Goal: Navigation & Orientation: Find specific page/section

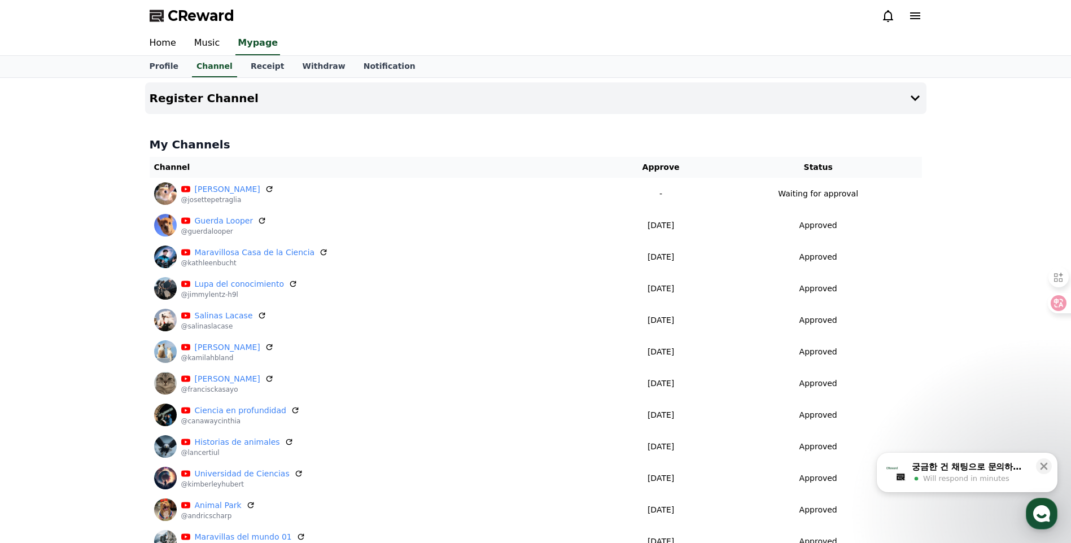
click at [996, 465] on div "궁금한 건 채팅으로 문의하세요" at bounding box center [970, 466] width 117 height 11
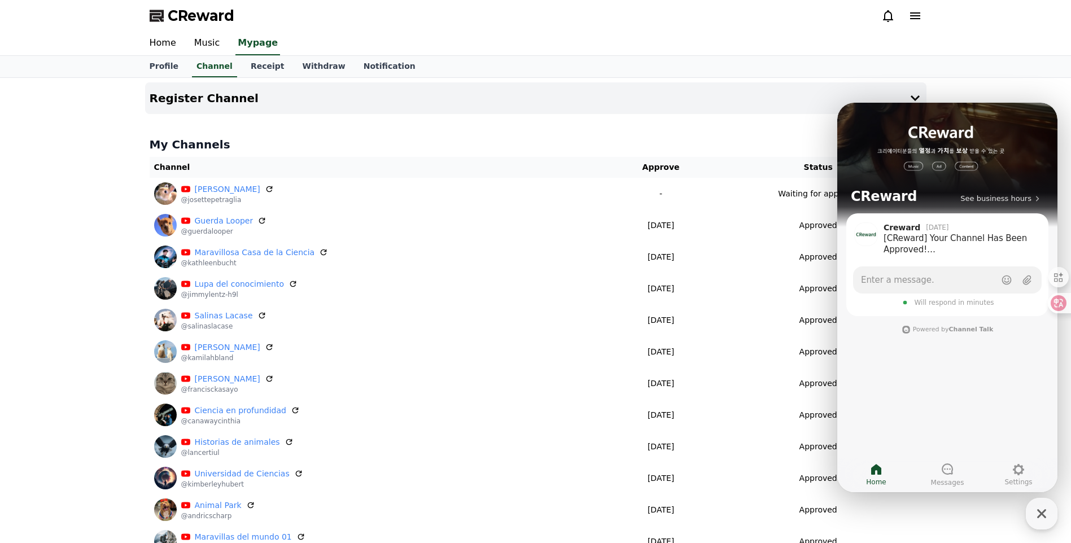
click at [950, 457] on div "CReward See business hours Creward [DATE] [CReward] Your Channel Has Been Appro…" at bounding box center [948, 298] width 220 height 390
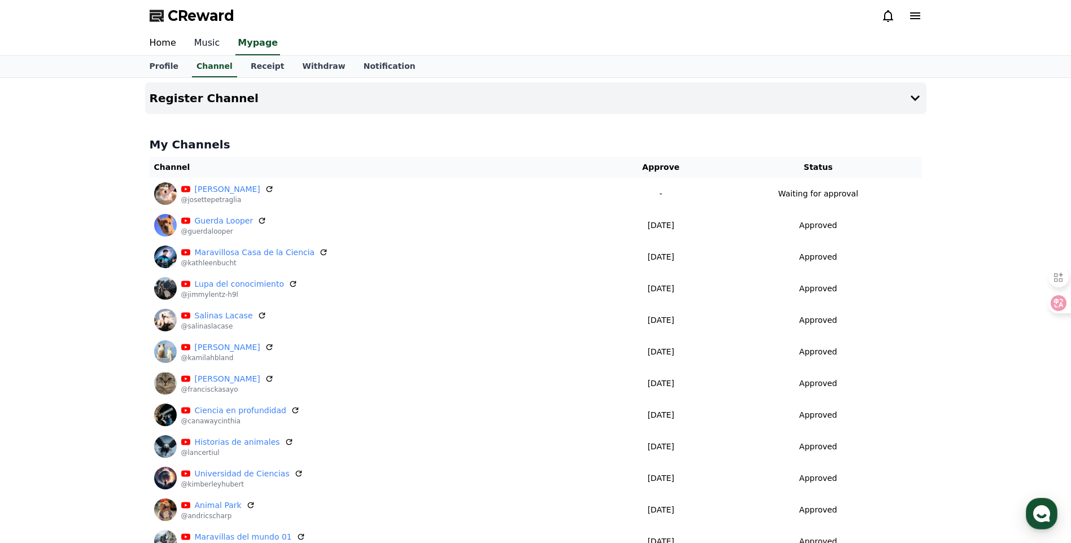
click at [204, 39] on link "Music" at bounding box center [207, 44] width 44 height 24
